Goal: Task Accomplishment & Management: Manage account settings

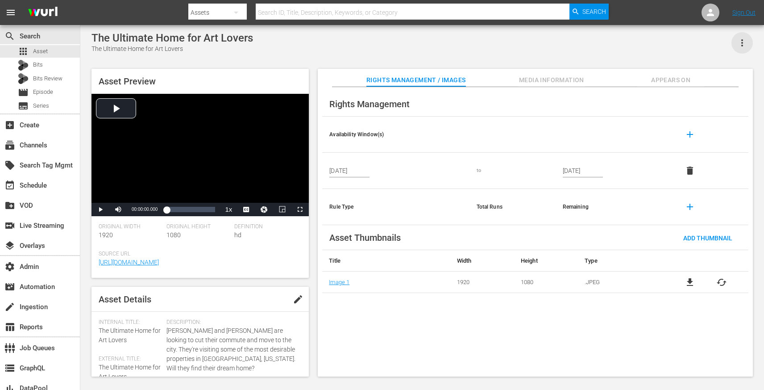
click at [745, 42] on icon "button" at bounding box center [742, 43] width 11 height 11
click at [707, 45] on div "Add To Workspace" at bounding box center [703, 46] width 86 height 21
click at [648, 81] on span "Appears On" at bounding box center [671, 80] width 67 height 11
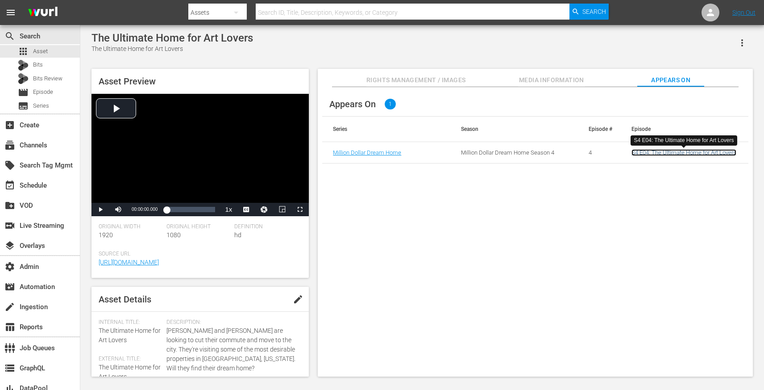
click at [634, 152] on link "S4 E04: The Ultimate Home for Art Lovers" at bounding box center [684, 152] width 105 height 7
click at [446, 81] on span "Rights Management / Images" at bounding box center [416, 80] width 99 height 11
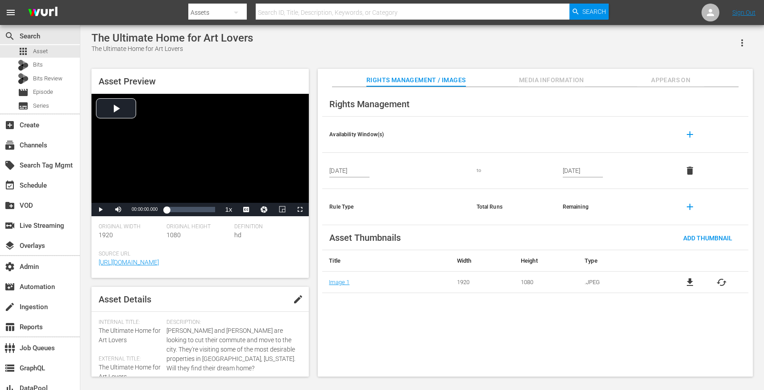
click at [351, 173] on input "[DATE]" at bounding box center [350, 170] width 40 height 13
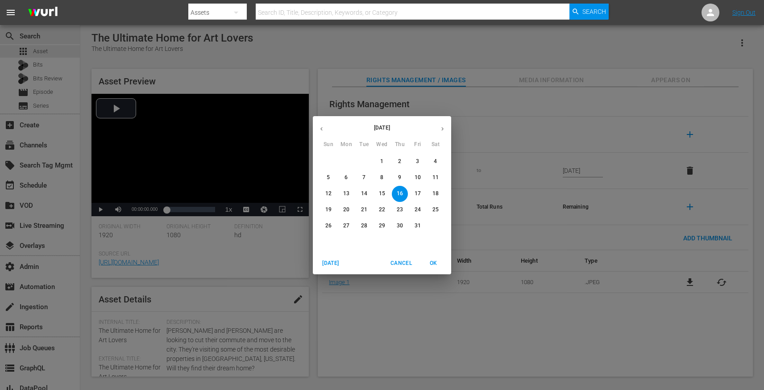
click at [380, 192] on p "15" at bounding box center [382, 194] width 6 height 8
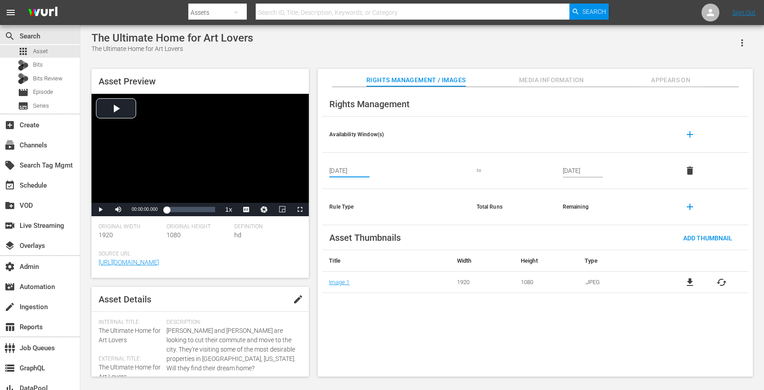
click at [357, 173] on input "[DATE]" at bounding box center [350, 170] width 40 height 13
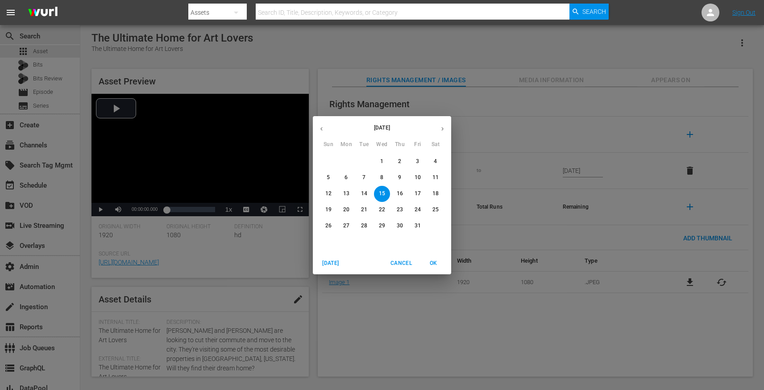
click at [396, 193] on span "16" at bounding box center [400, 194] width 16 height 8
type input "[DATE]"
